Goal: Information Seeking & Learning: Learn about a topic

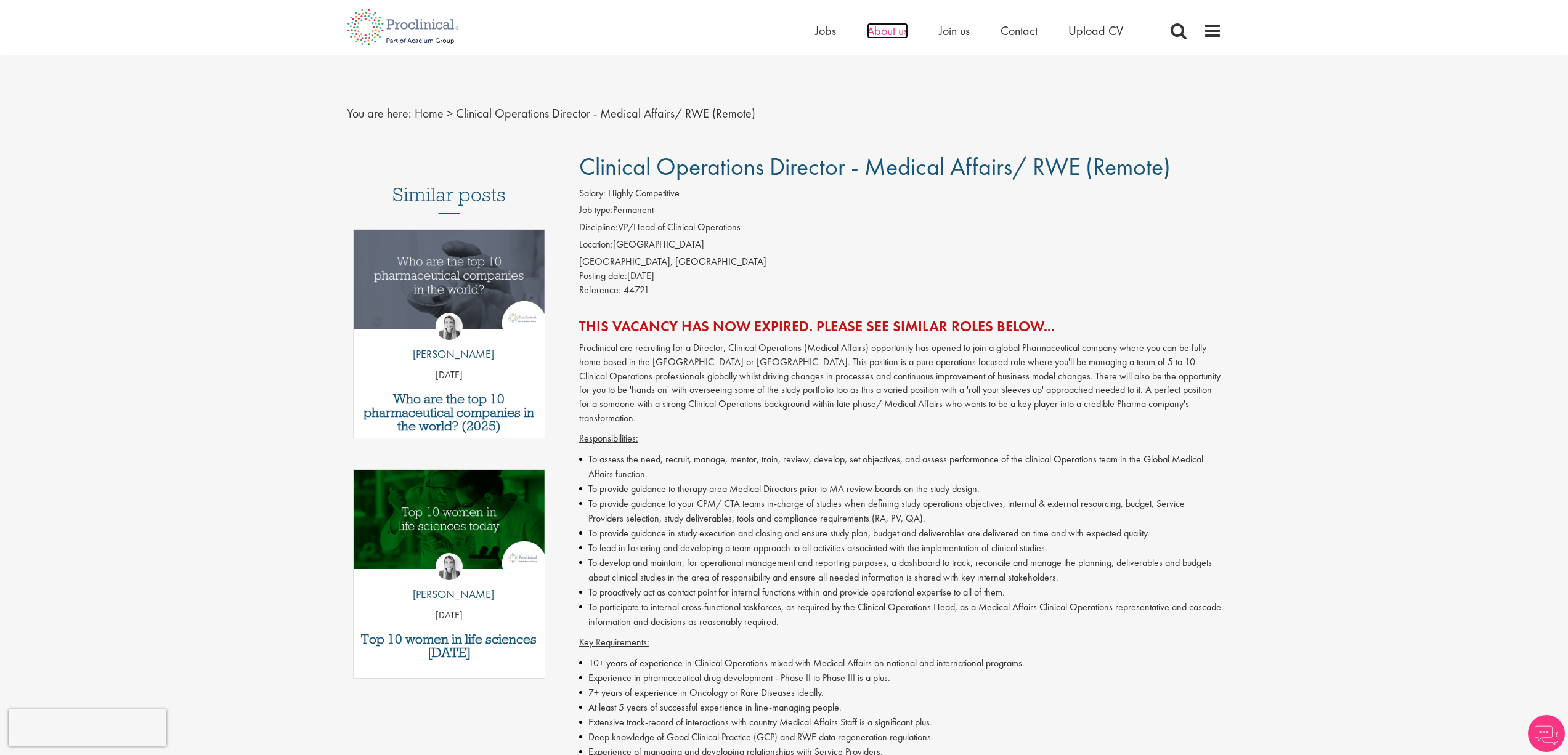
click at [868, 34] on span "About us" at bounding box center [887, 31] width 41 height 16
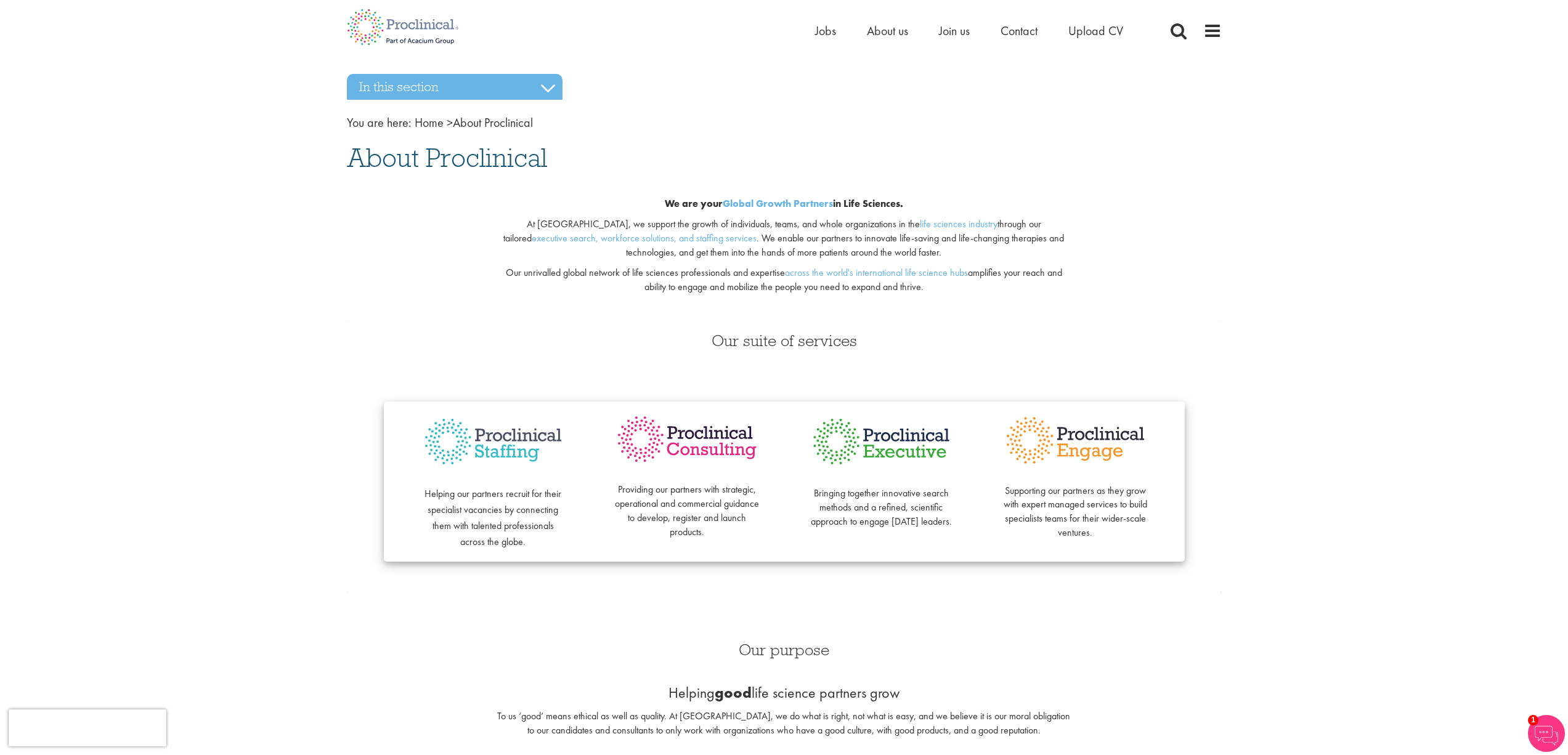
click at [743, 144] on h1 "About Proclinical" at bounding box center [784, 158] width 875 height 27
click at [790, 122] on nav "You are here: Home > About Proclinical" at bounding box center [784, 123] width 875 height 18
click at [1212, 27] on span at bounding box center [1212, 31] width 19 height 19
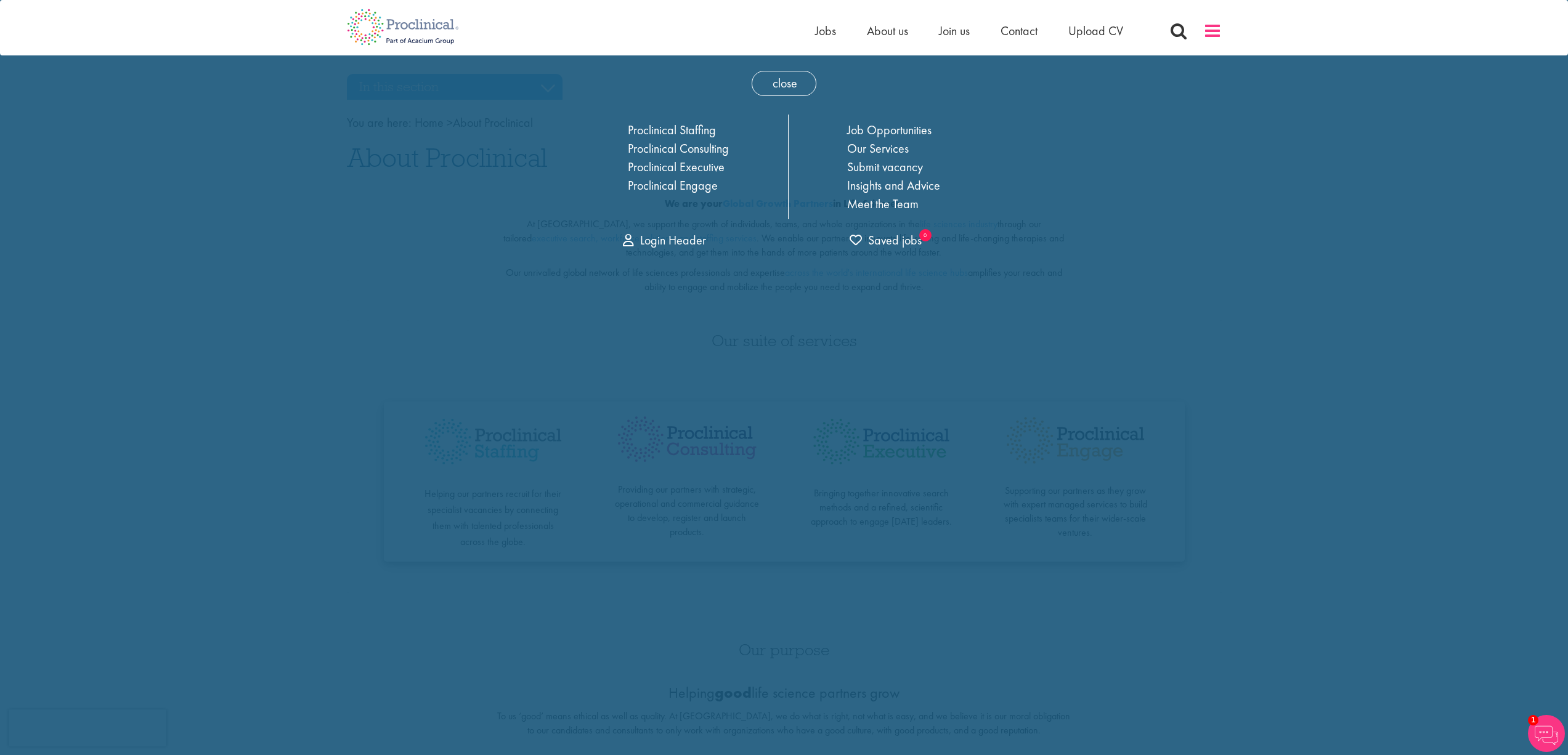
click at [1212, 27] on span at bounding box center [1212, 31] width 19 height 19
click at [1214, 32] on span at bounding box center [1212, 31] width 19 height 19
click at [787, 91] on span "close" at bounding box center [784, 83] width 65 height 25
